Goal: Contribute content

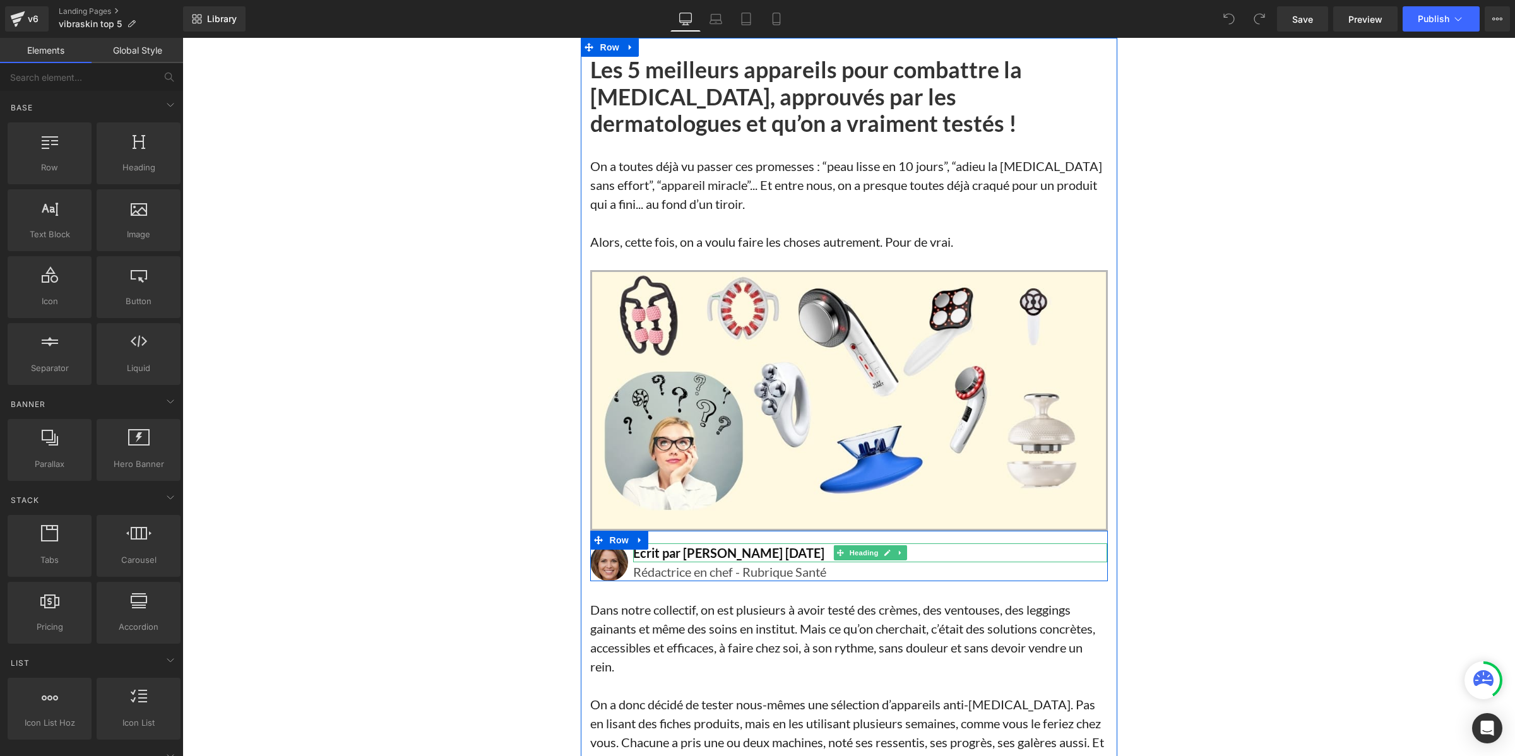
click at [719, 554] on h1 "Écrit par Lisa Martin 15 Mars 2025" at bounding box center [870, 552] width 475 height 19
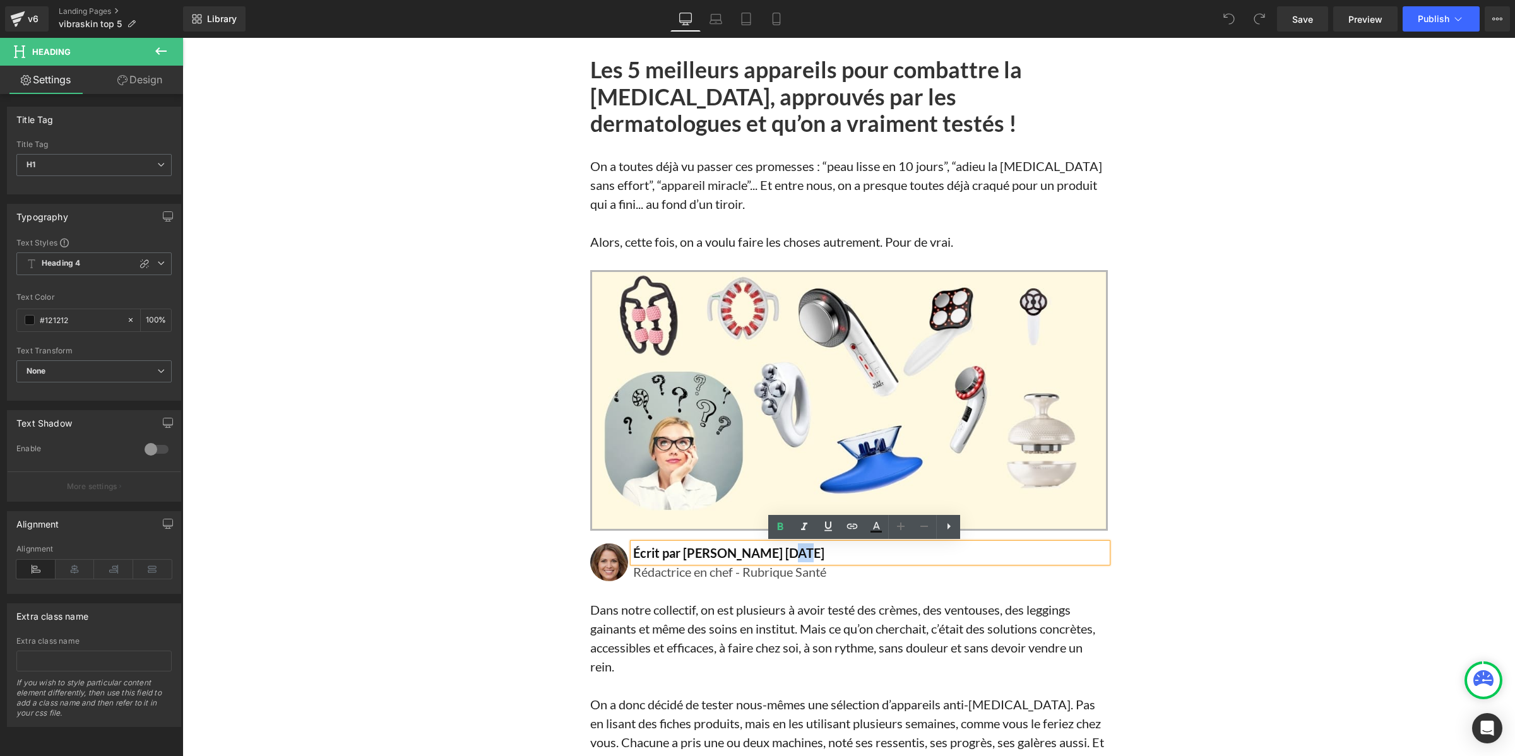
drag, startPoint x: 785, startPoint y: 550, endPoint x: 766, endPoint y: 550, distance: 18.9
click at [766, 550] on h1 "Écrit par Lisa Martin 15 Mars 2025" at bounding box center [870, 552] width 475 height 19
drag, startPoint x: 788, startPoint y: 553, endPoint x: 763, endPoint y: 557, distance: 25.0
click at [763, 557] on h1 "Écrit par Lisa Martin 15 Mars 2025" at bounding box center [870, 552] width 475 height 19
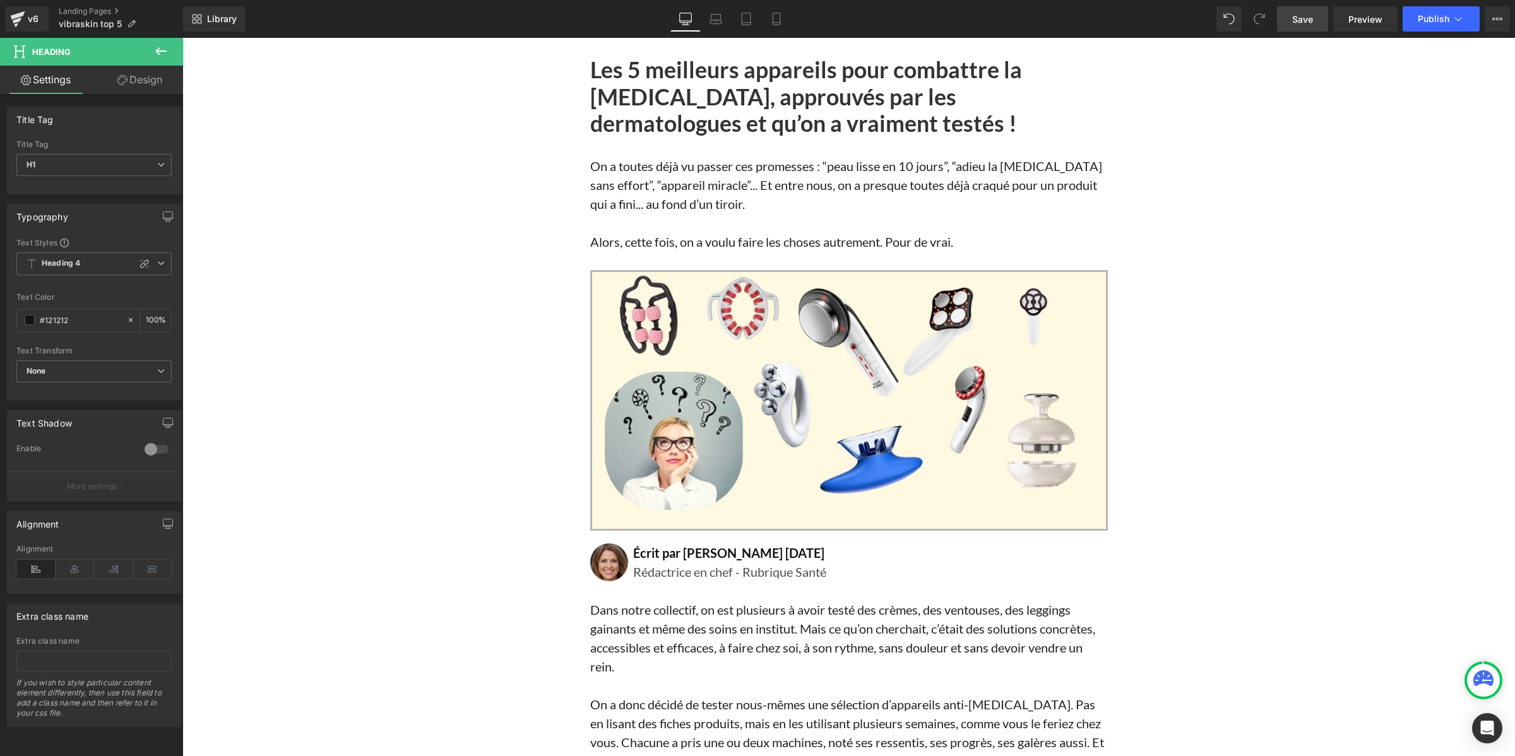
click at [1285, 14] on link "Save" at bounding box center [1302, 18] width 51 height 25
click at [1440, 17] on span "Publish" at bounding box center [1434, 19] width 32 height 10
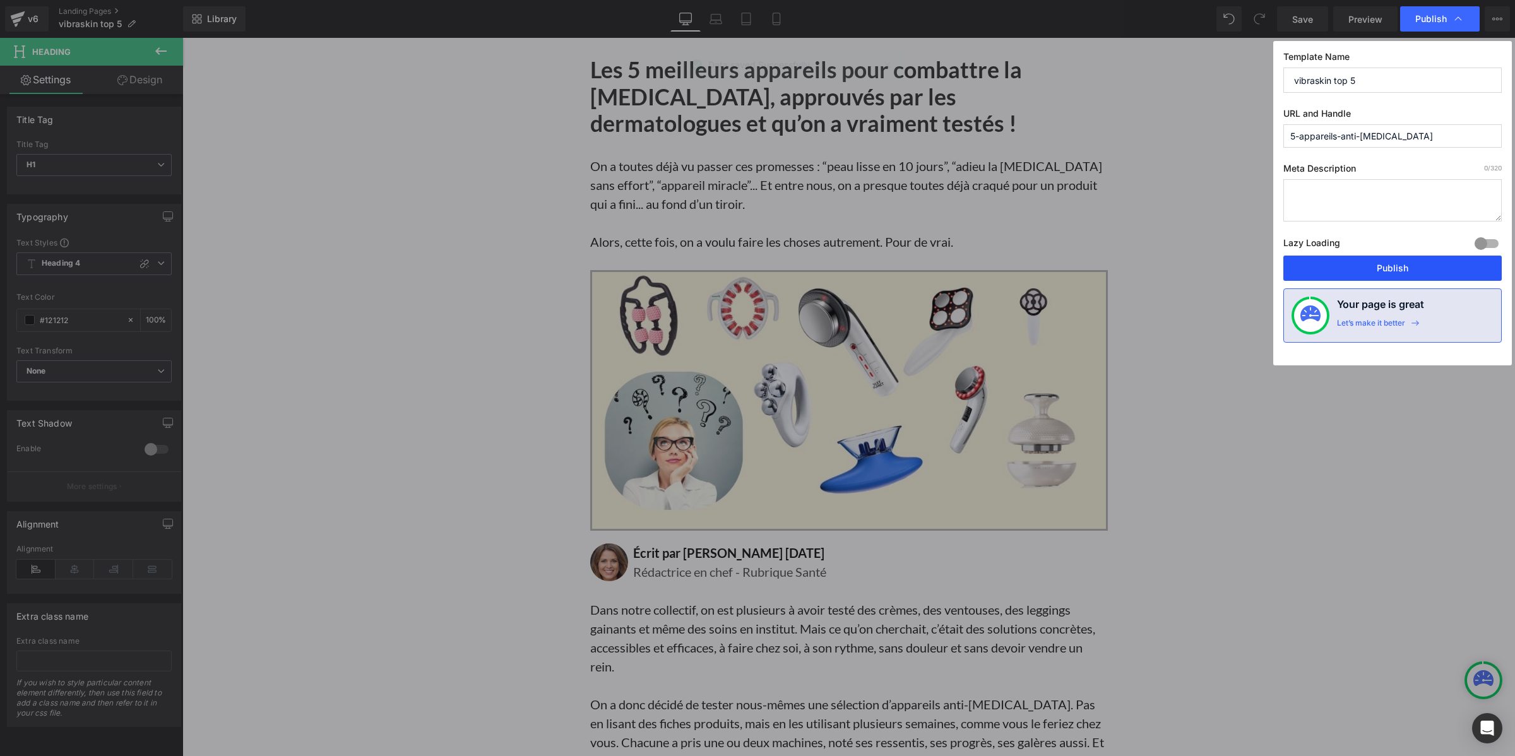
click at [1321, 266] on button "Publish" at bounding box center [1392, 268] width 218 height 25
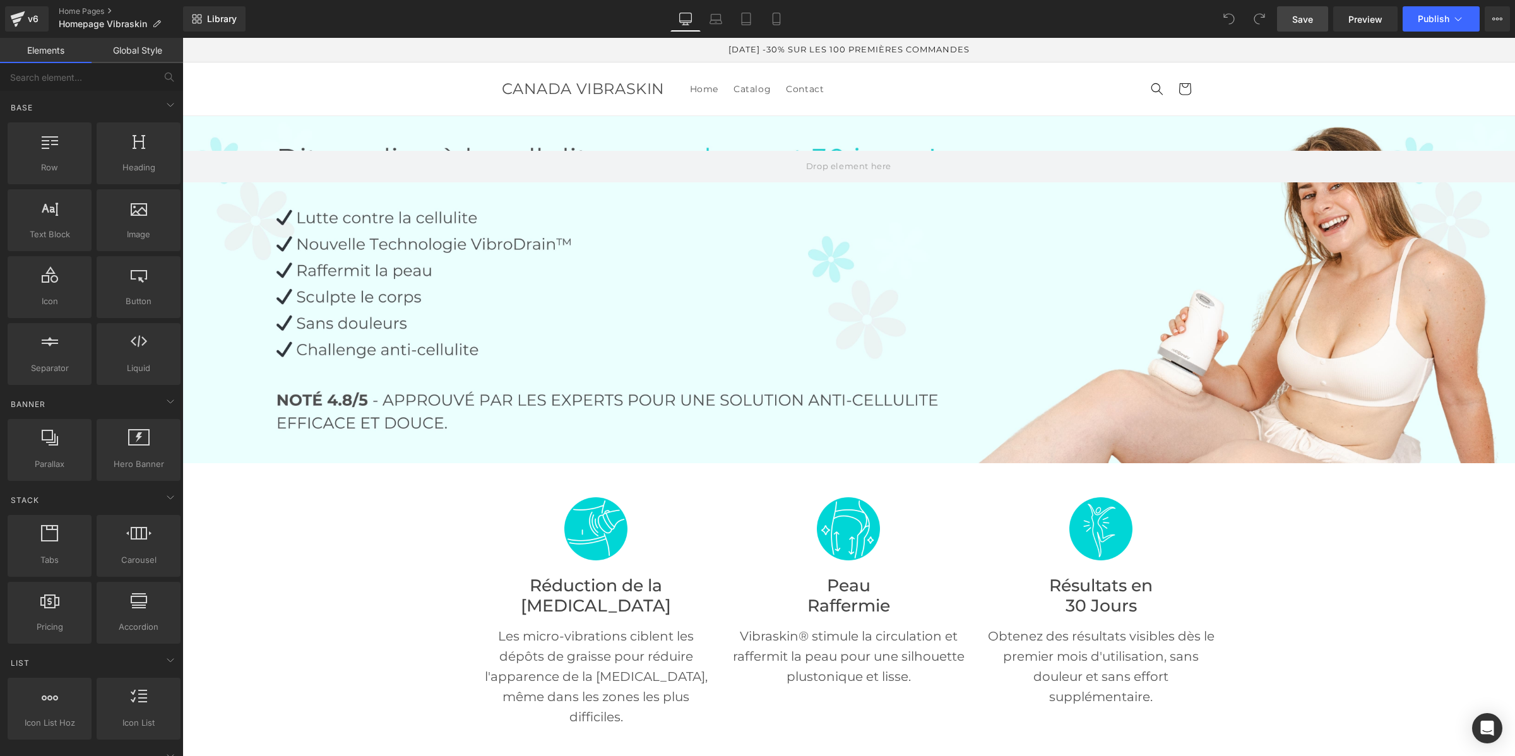
click at [1286, 21] on link "Save" at bounding box center [1302, 18] width 51 height 25
click at [1411, 16] on button "Publish" at bounding box center [1441, 18] width 77 height 25
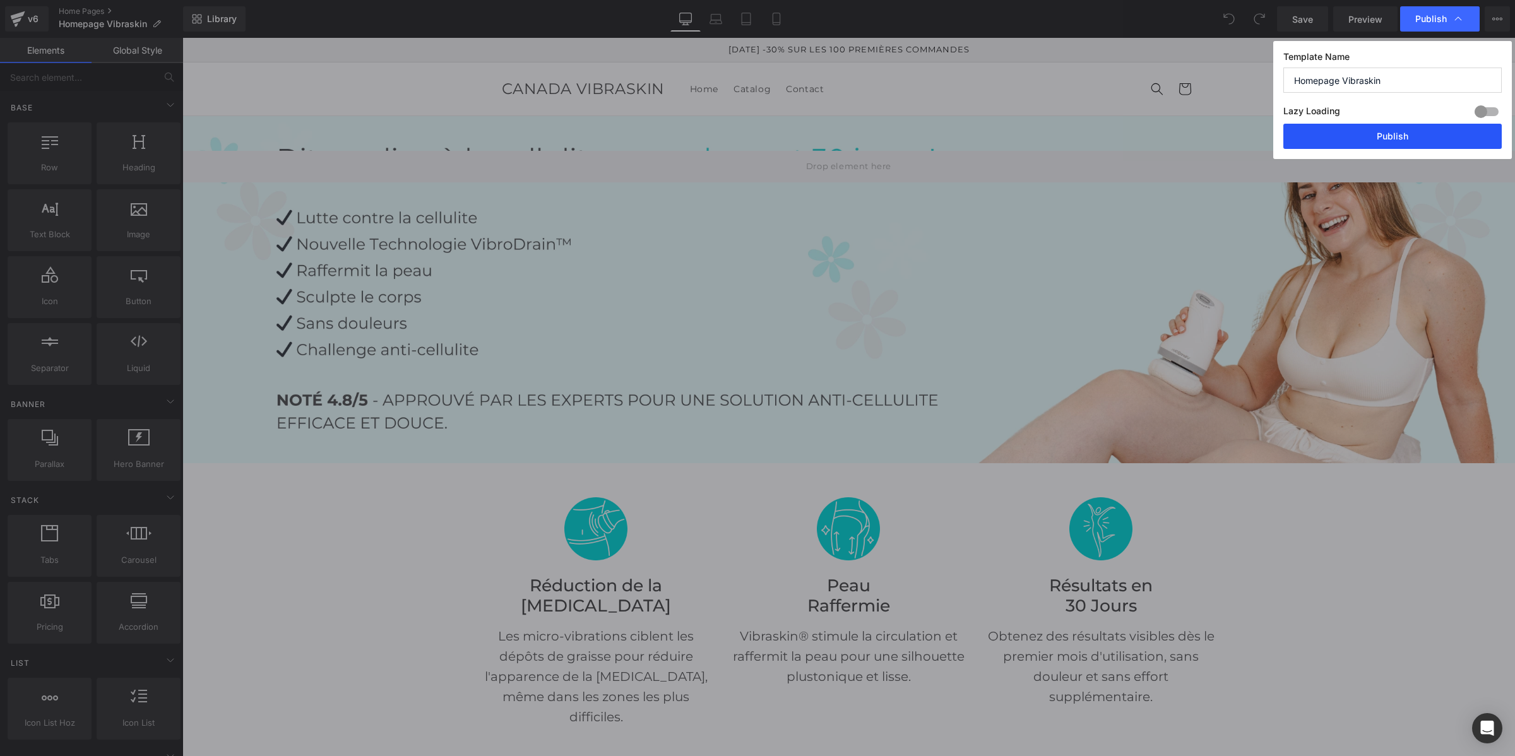
drag, startPoint x: 1370, startPoint y: 136, endPoint x: 1187, endPoint y: 98, distance: 186.8
click at [1370, 136] on button "Publish" at bounding box center [1392, 136] width 218 height 25
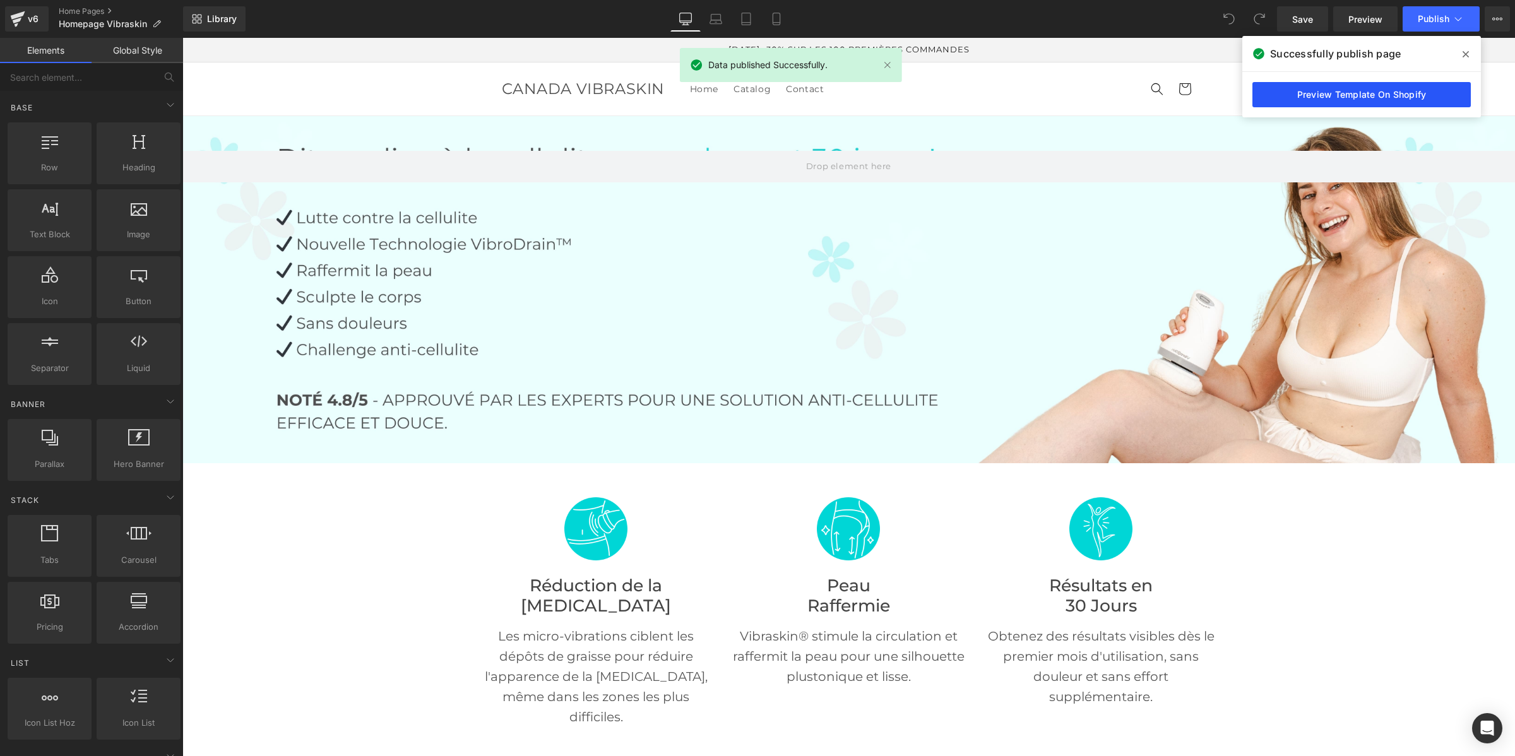
click at [1351, 98] on link "Preview Template On Shopify" at bounding box center [1361, 94] width 218 height 25
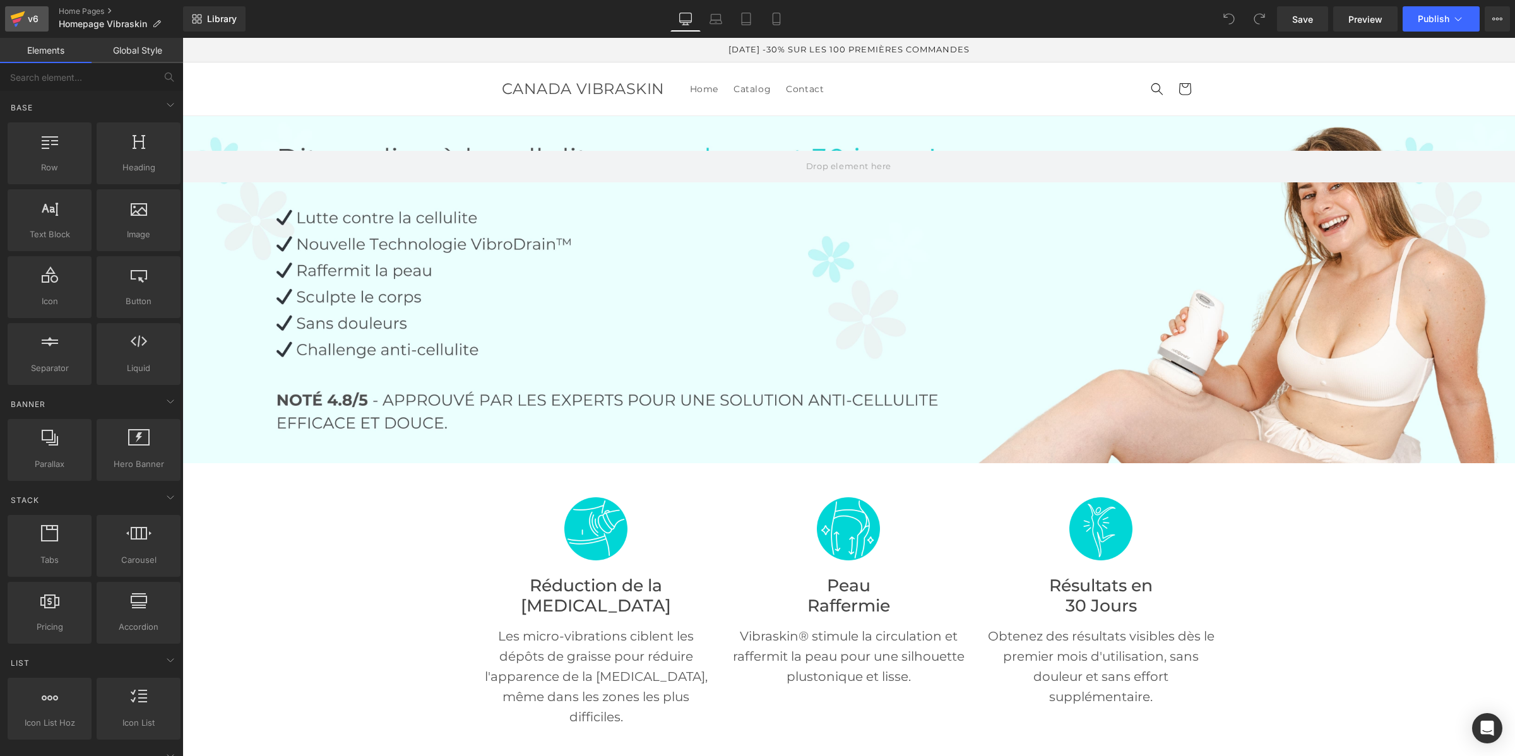
click at [38, 27] on div "v6" at bounding box center [33, 19] width 16 height 16
